Goal: Task Accomplishment & Management: Manage account settings

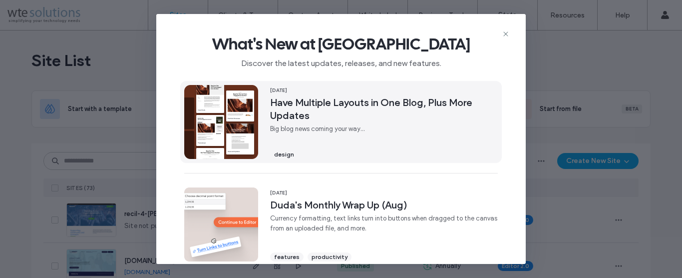
click at [391, 103] on span "Have Multiple Layouts in One Blog, Plus More Updates" at bounding box center [384, 109] width 228 height 26
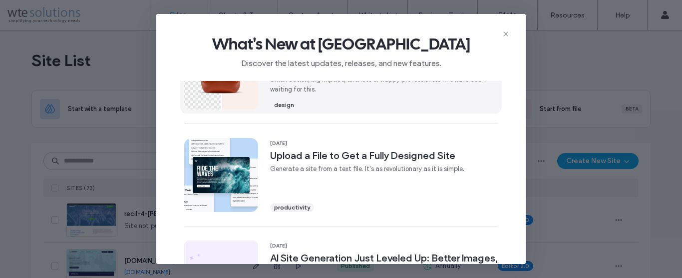
scroll to position [270, 0]
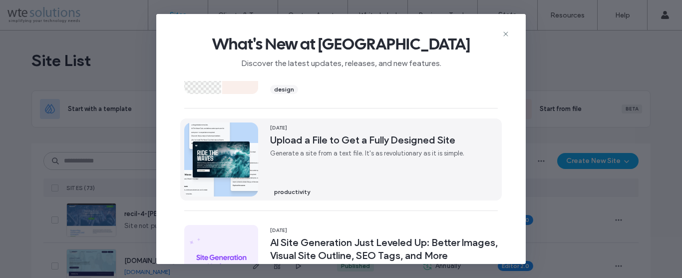
click at [378, 140] on span "Upload a File to Get a Fully Designed Site" at bounding box center [367, 139] width 194 height 13
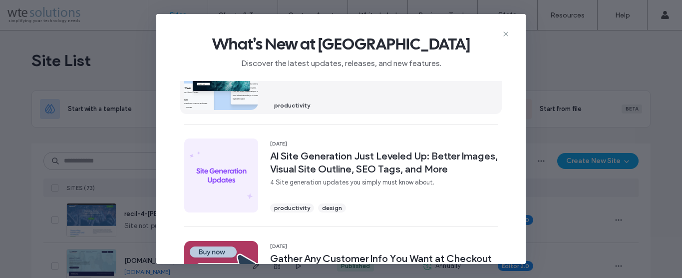
scroll to position [360, 0]
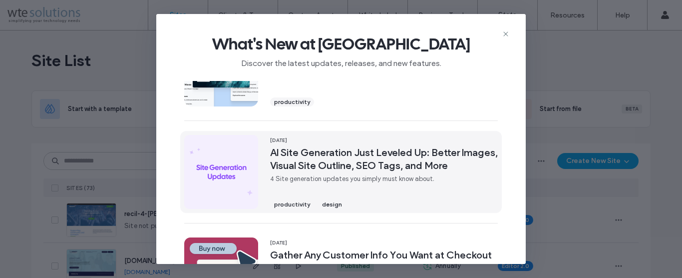
click at [384, 164] on span "AI Site Generation Just Leveled Up: Better Images, Visual Site Outline, SEO Tag…" at bounding box center [384, 159] width 228 height 26
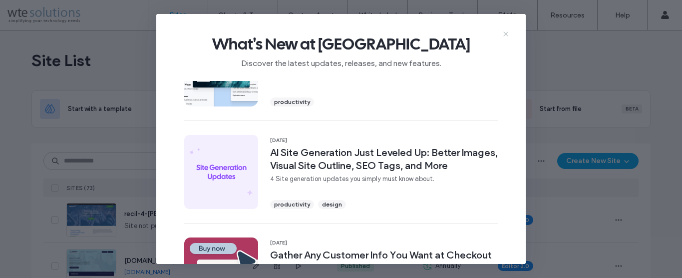
click at [504, 31] on icon at bounding box center [506, 34] width 8 height 8
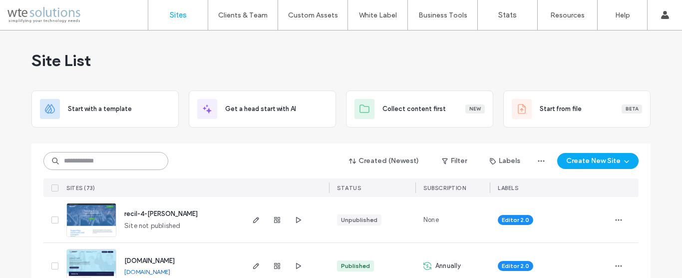
click at [132, 159] on input at bounding box center [105, 161] width 125 height 18
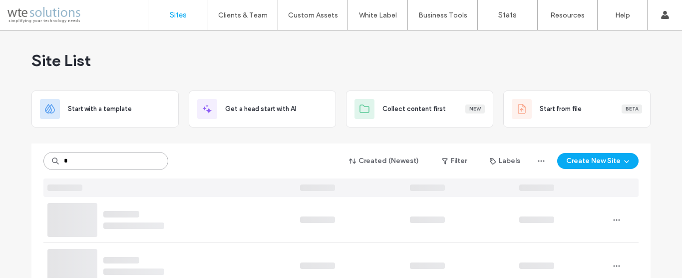
type input "*"
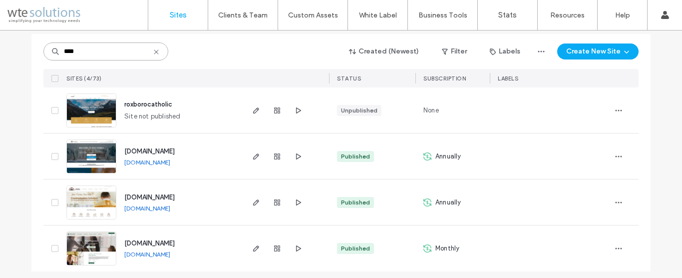
scroll to position [115, 0]
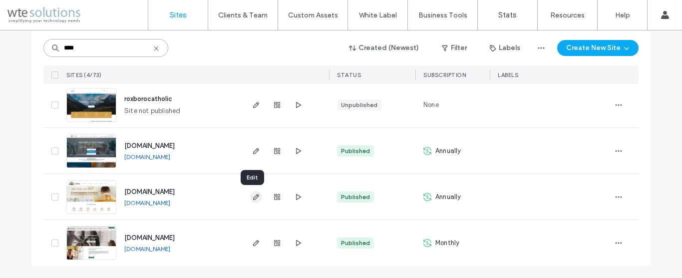
type input "****"
click at [254, 197] on icon "button" at bounding box center [256, 197] width 8 height 8
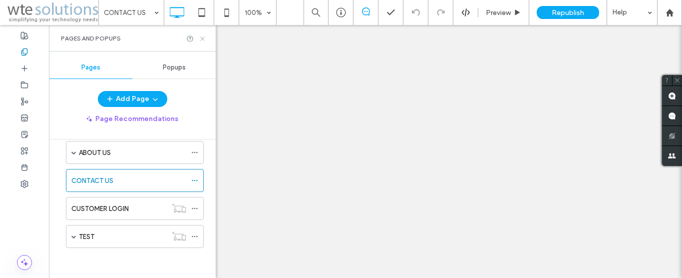
click at [203, 42] on icon at bounding box center [202, 38] width 7 height 7
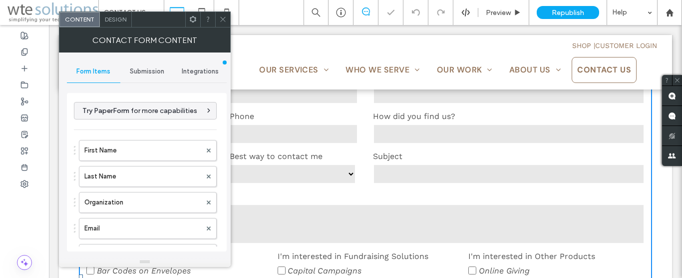
scroll to position [166, 0]
click at [150, 74] on span "Submission" at bounding box center [147, 71] width 34 height 8
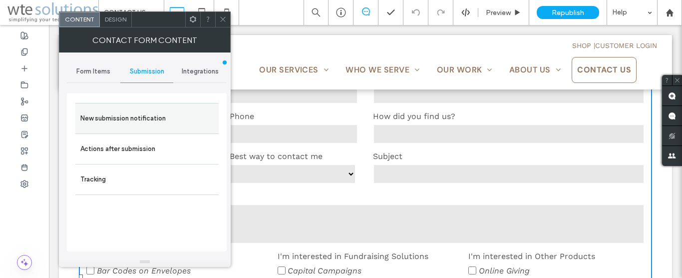
click at [130, 119] on label "New submission notification" at bounding box center [146, 118] width 133 height 20
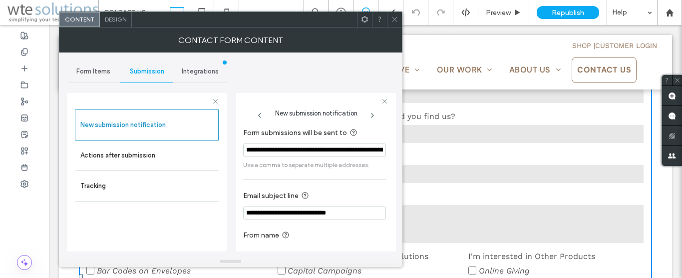
click at [285, 152] on input "**********" at bounding box center [314, 149] width 143 height 13
click at [297, 150] on input "**********" at bounding box center [314, 149] width 143 height 13
click at [395, 23] on span at bounding box center [394, 19] width 7 height 15
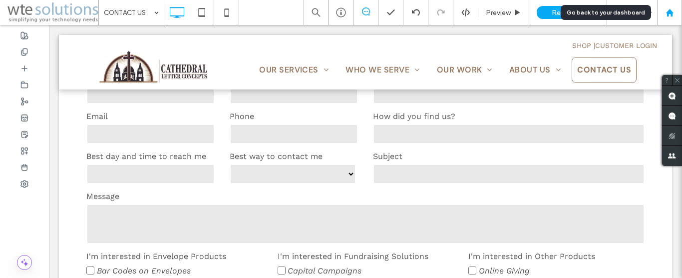
click at [672, 18] on div at bounding box center [670, 12] width 25 height 25
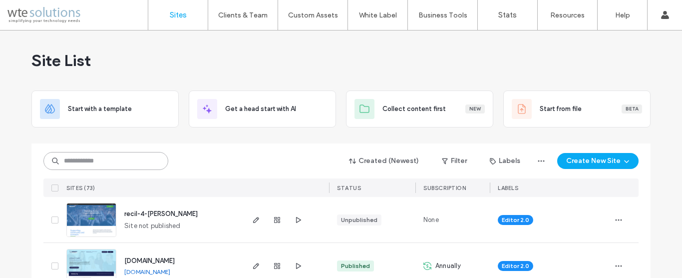
click at [106, 165] on input at bounding box center [105, 161] width 125 height 18
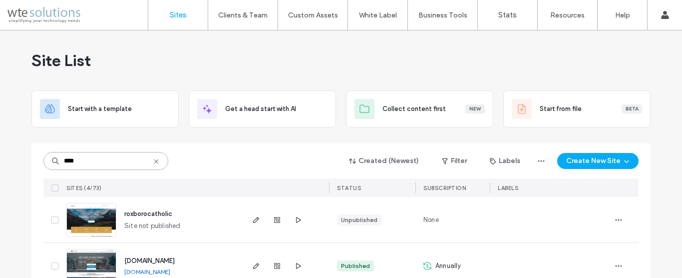
type input "****"
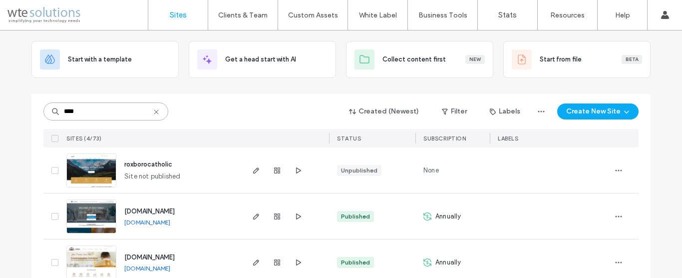
scroll to position [115, 0]
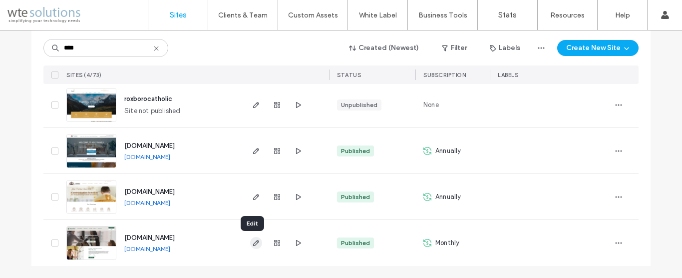
click at [252, 241] on icon "button" at bounding box center [256, 243] width 8 height 8
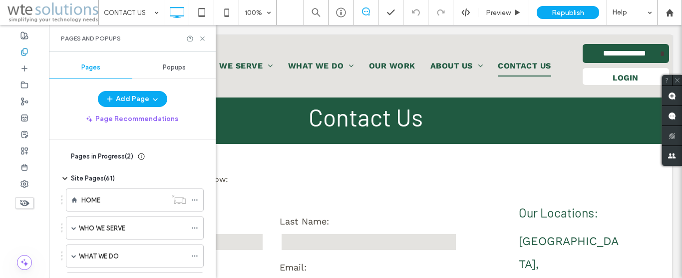
scroll to position [171, 0]
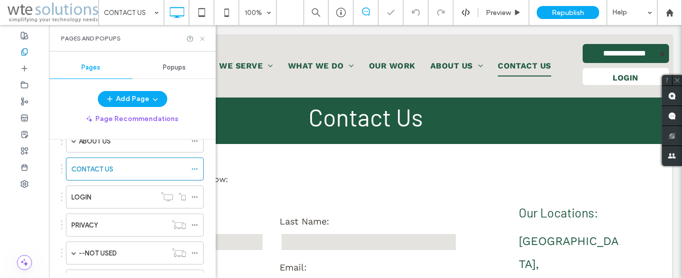
drag, startPoint x: 202, startPoint y: 39, endPoint x: 163, endPoint y: 38, distance: 38.5
click at [202, 39] on use at bounding box center [202, 38] width 4 height 4
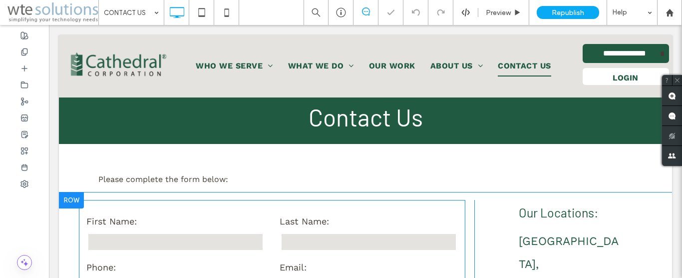
click at [272, 226] on div "Last Name:" at bounding box center [368, 232] width 193 height 41
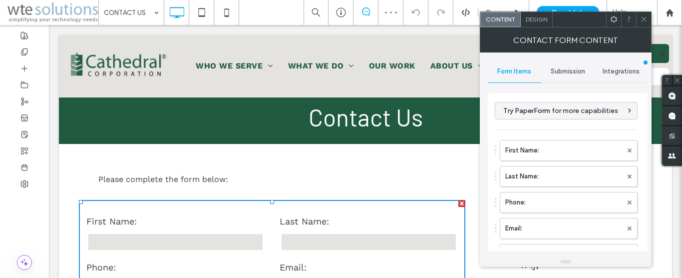
click at [578, 72] on span "Submission" at bounding box center [568, 71] width 34 height 8
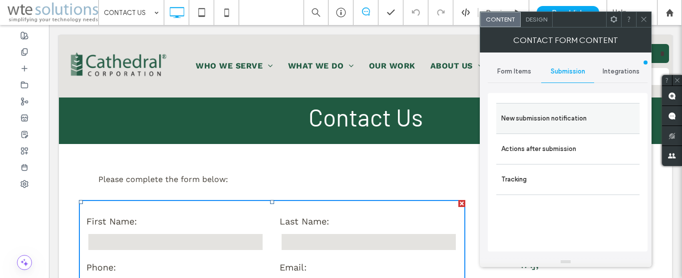
click at [552, 123] on label "New submission notification" at bounding box center [568, 118] width 133 height 20
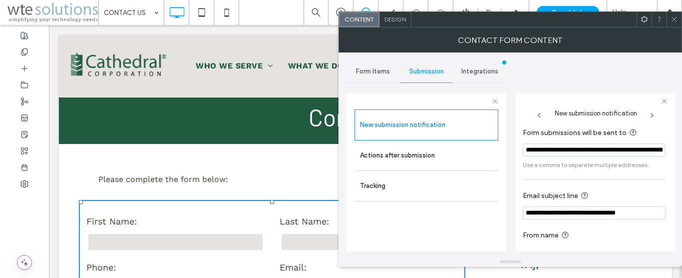
click at [552, 151] on input "**********" at bounding box center [594, 149] width 143 height 13
click at [591, 148] on input "**********" at bounding box center [594, 149] width 143 height 13
click at [677, 22] on icon at bounding box center [674, 18] width 7 height 7
